Goal: Find contact information: Find contact information

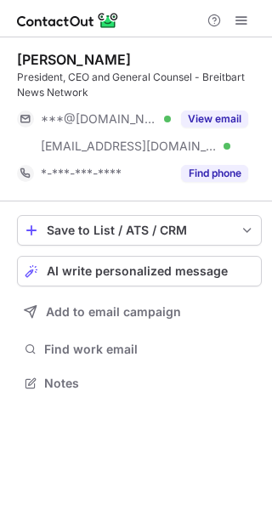
scroll to position [371, 272]
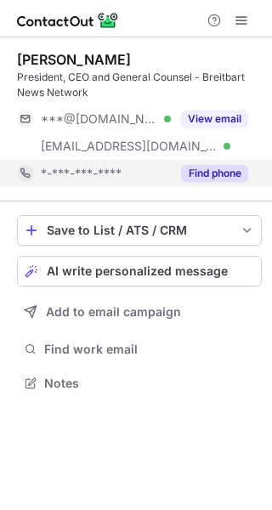
click at [192, 172] on button "Find phone" at bounding box center [214, 173] width 67 height 17
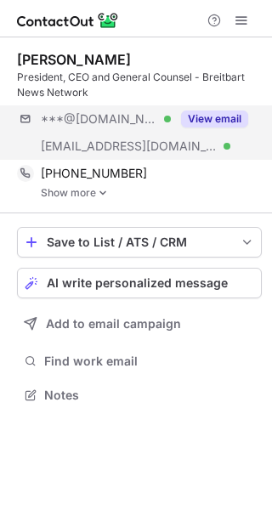
scroll to position [383, 272]
click at [211, 116] on button "View email" at bounding box center [214, 118] width 67 height 17
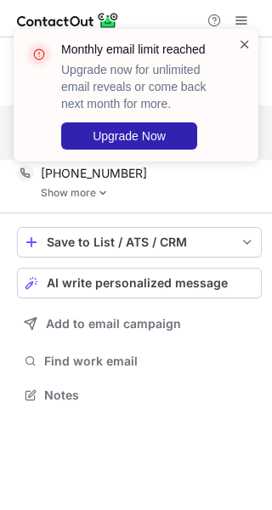
click at [241, 50] on span at bounding box center [245, 44] width 14 height 17
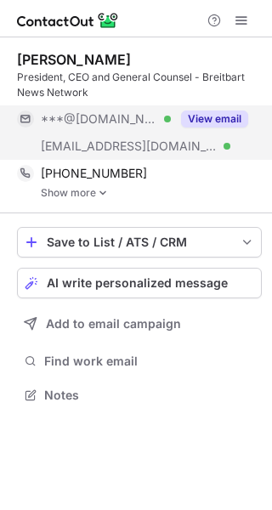
click at [88, 190] on link "Show more" at bounding box center [151, 193] width 221 height 12
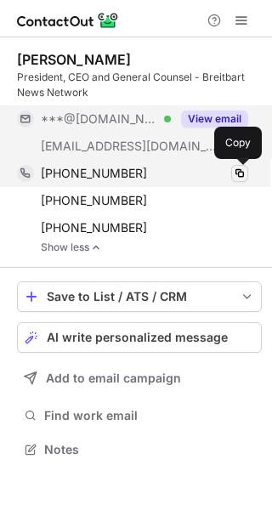
click at [236, 172] on span at bounding box center [240, 174] width 14 height 14
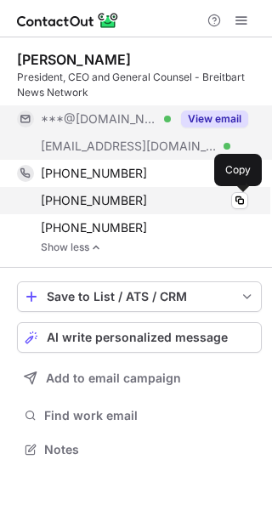
drag, startPoint x: 235, startPoint y: 201, endPoint x: 220, endPoint y: 208, distance: 16.7
click at [235, 201] on span at bounding box center [240, 201] width 14 height 14
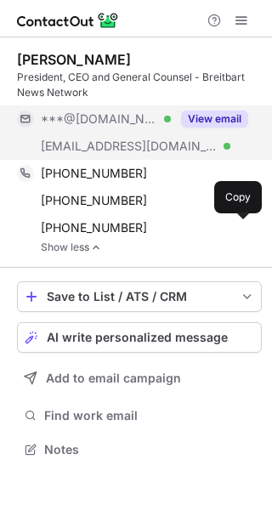
drag, startPoint x: 237, startPoint y: 224, endPoint x: 218, endPoint y: 257, distance: 38.5
click at [237, 224] on span at bounding box center [240, 228] width 14 height 14
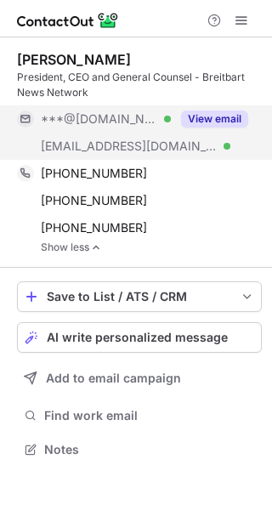
click at [14, 489] on div "[PERSON_NAME] President, CEO and General Counsel - Breitbart News Network ***@[…" at bounding box center [136, 273] width 272 height 473
